Goal: Task Accomplishment & Management: Use online tool/utility

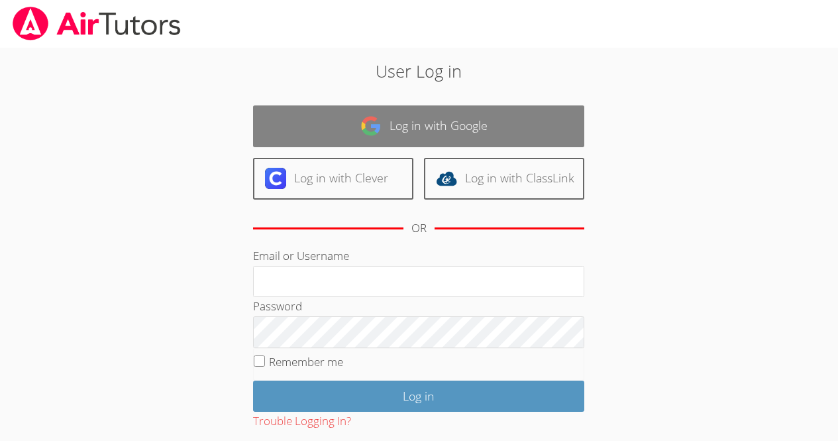
click at [416, 126] on link "Log in with Google" at bounding box center [418, 126] width 331 height 42
click at [420, 131] on link "Log in with Google" at bounding box center [418, 126] width 331 height 42
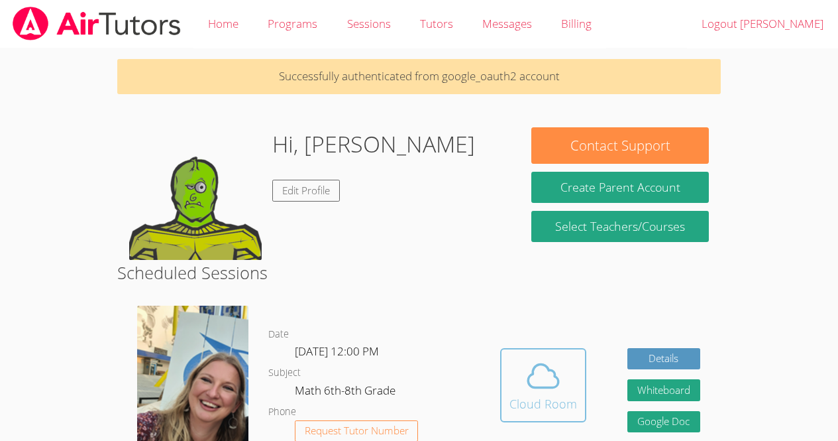
click at [552, 394] on div "Cloud Room" at bounding box center [544, 403] width 68 height 19
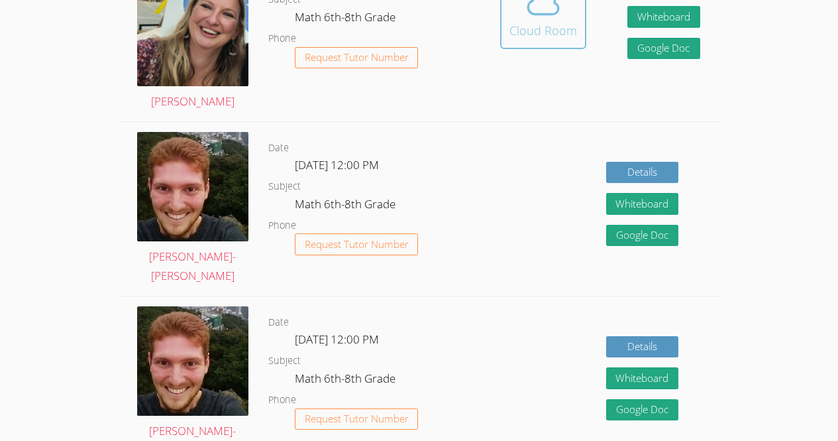
scroll to position [410, 0]
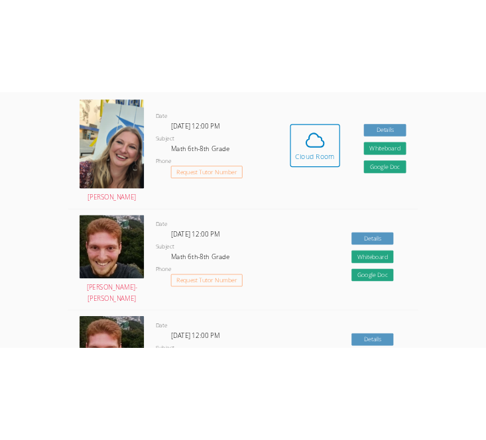
scroll to position [243, 0]
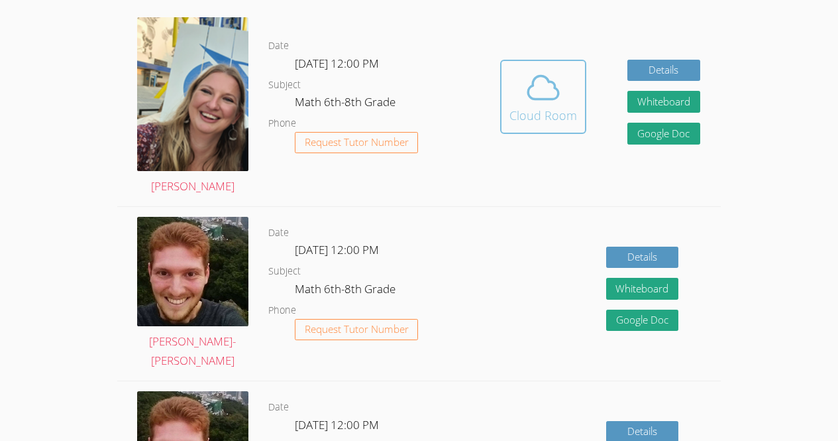
click at [554, 89] on icon at bounding box center [543, 87] width 30 height 23
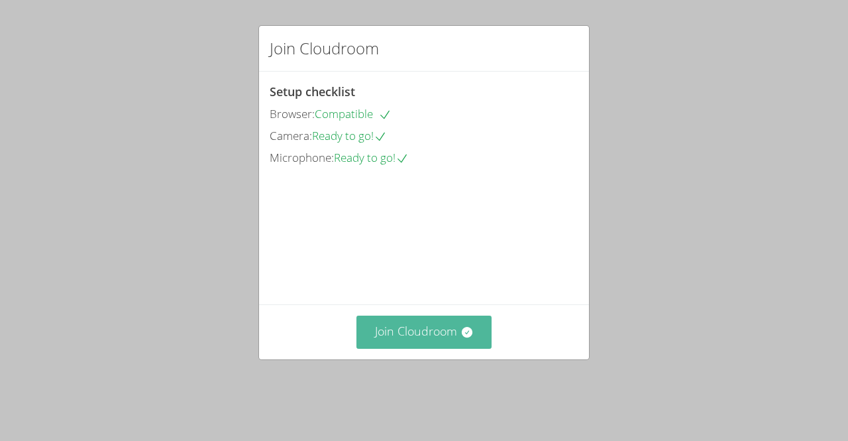
click at [449, 348] on button "Join Cloudroom" at bounding box center [424, 331] width 136 height 32
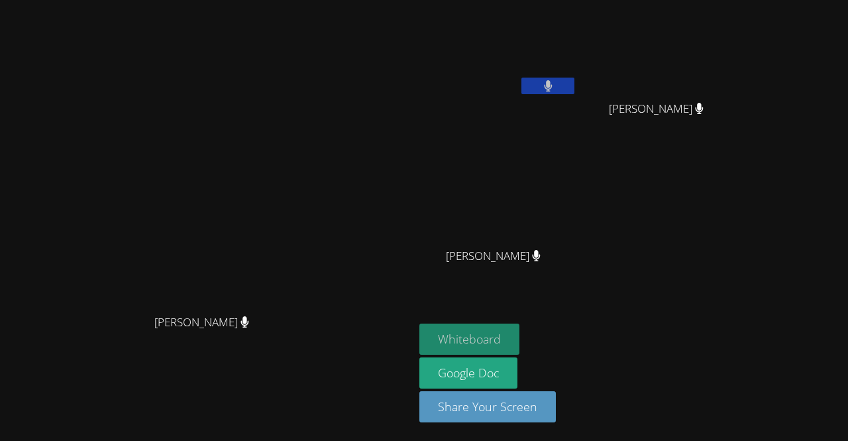
click at [520, 332] on button "Whiteboard" at bounding box center [469, 338] width 100 height 31
click at [575, 85] on button at bounding box center [547, 86] width 53 height 17
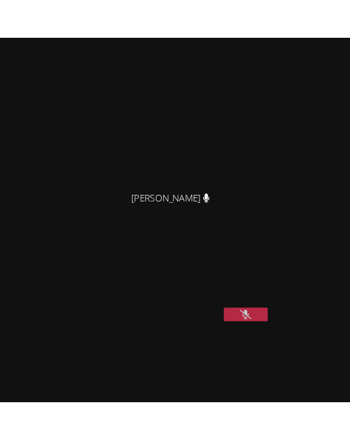
scroll to position [59, 0]
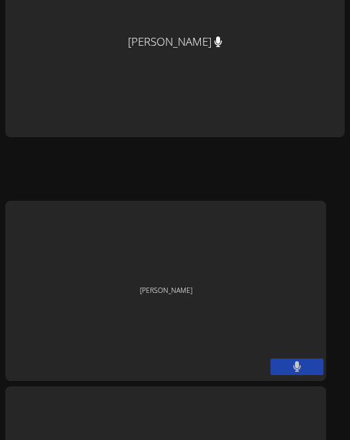
click at [300, 361] on icon at bounding box center [297, 366] width 8 height 11
click at [303, 364] on icon at bounding box center [297, 366] width 14 height 11
click at [306, 369] on button at bounding box center [296, 366] width 53 height 17
